Goal: Find specific page/section: Find specific page/section

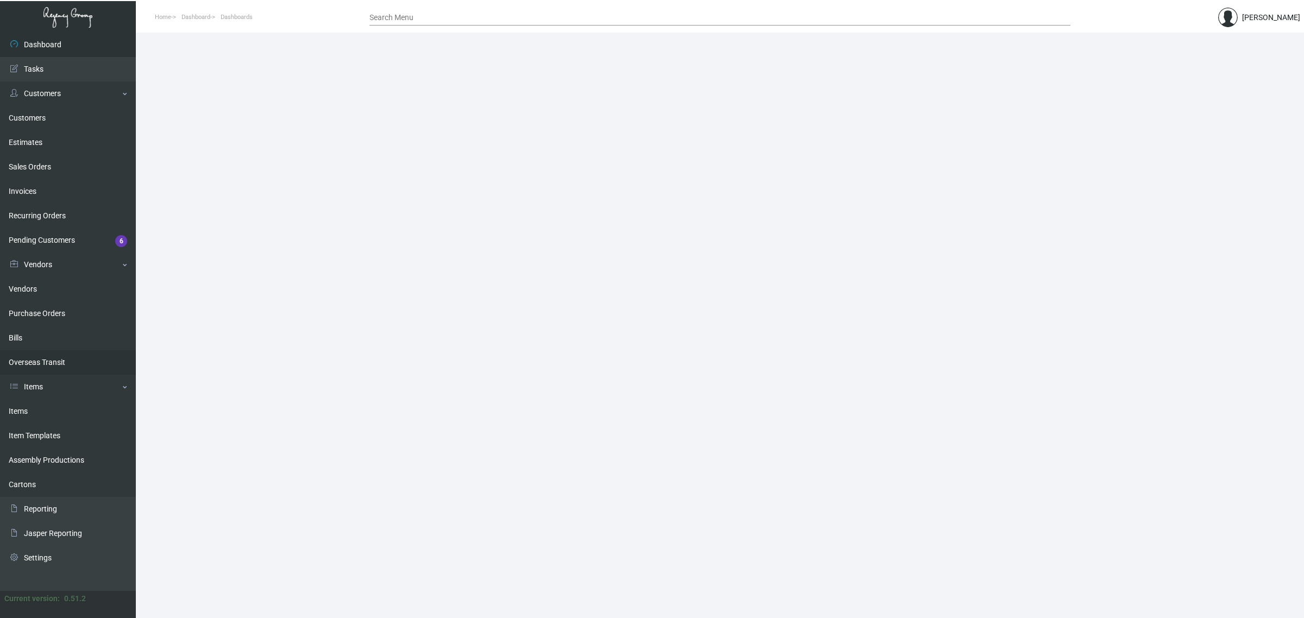
drag, startPoint x: 35, startPoint y: 403, endPoint x: 65, endPoint y: 370, distance: 44.2
click at [35, 403] on link "Items" at bounding box center [68, 411] width 136 height 24
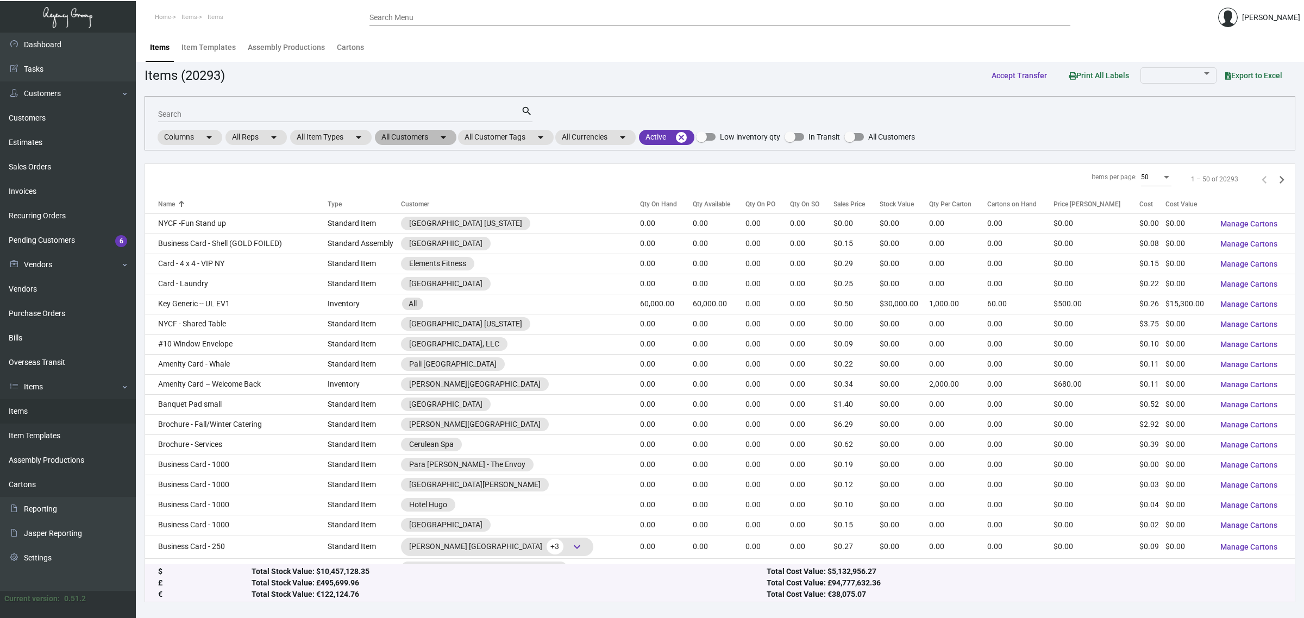
click at [428, 135] on mat-chip "All Customers arrow_drop_down" at bounding box center [415, 137] width 81 height 15
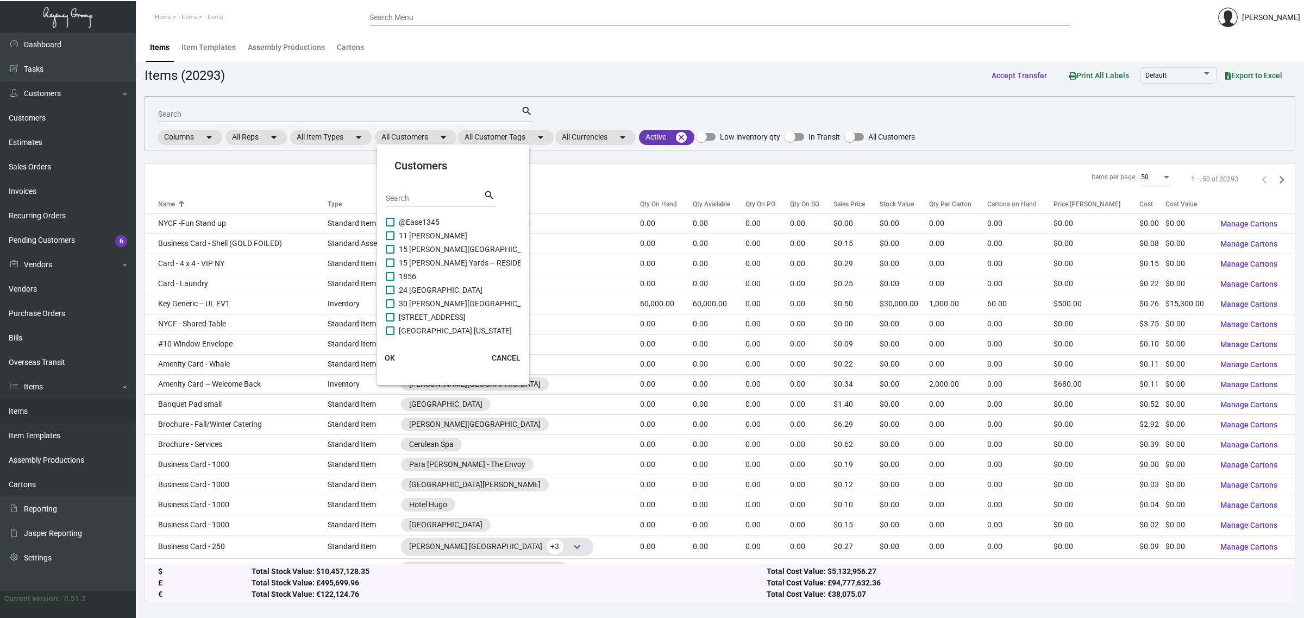
click at [417, 207] on div "Search search" at bounding box center [440, 202] width 109 height 27
click at [416, 201] on input "Search" at bounding box center [435, 198] width 98 height 9
paste input "Westin Governor [PERSON_NAME]"
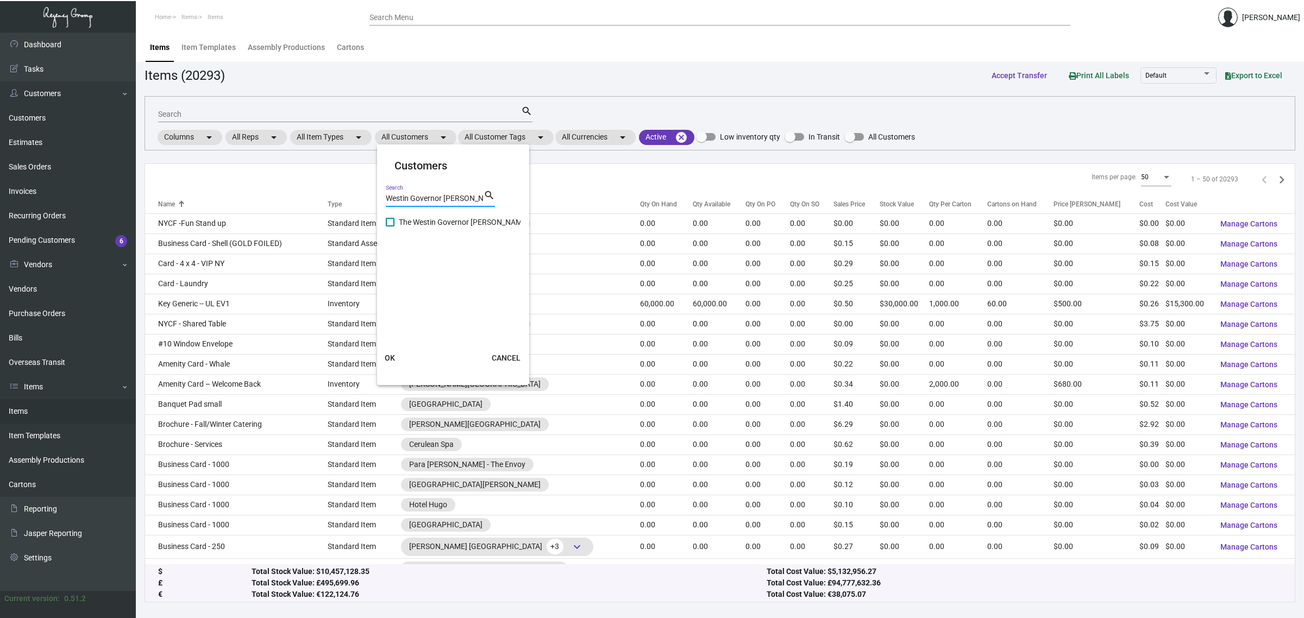
type input "Westin Governor [PERSON_NAME]"
click at [413, 219] on span "The Westin Governor [PERSON_NAME]" at bounding box center [464, 222] width 130 height 13
click at [390, 227] on input "The Westin Governor [PERSON_NAME]" at bounding box center [389, 227] width 1 height 1
checkbox input "true"
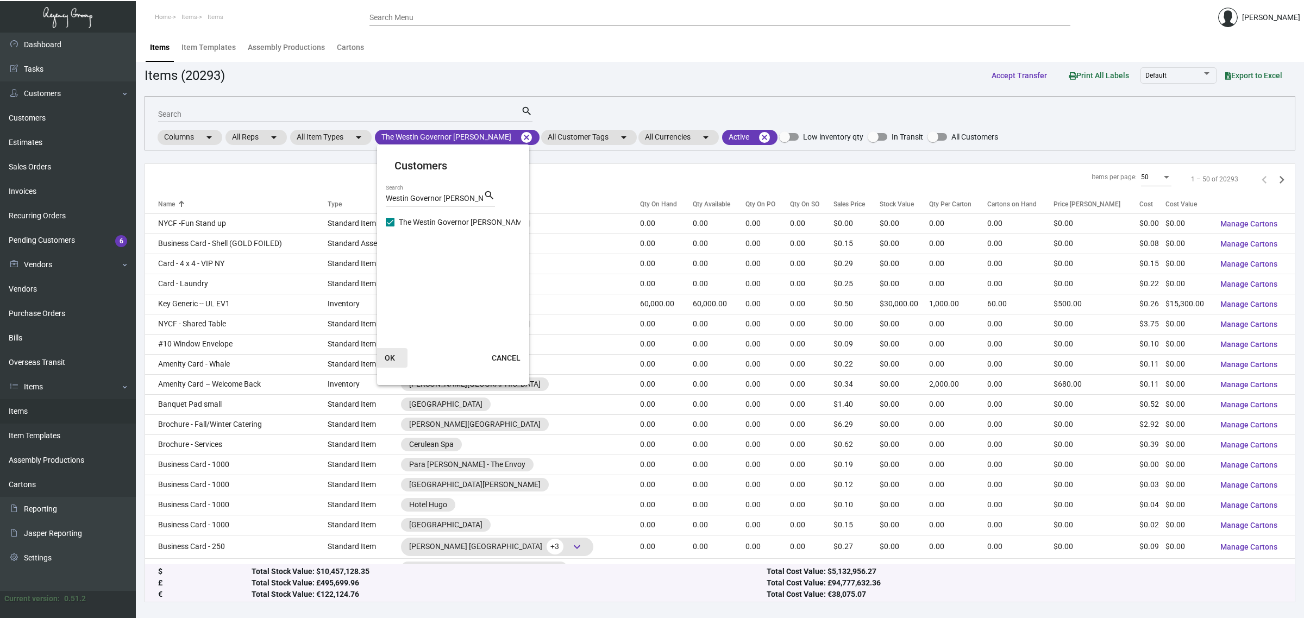
click at [391, 351] on button "OK" at bounding box center [390, 358] width 35 height 20
